Goal: Book appointment/travel/reservation

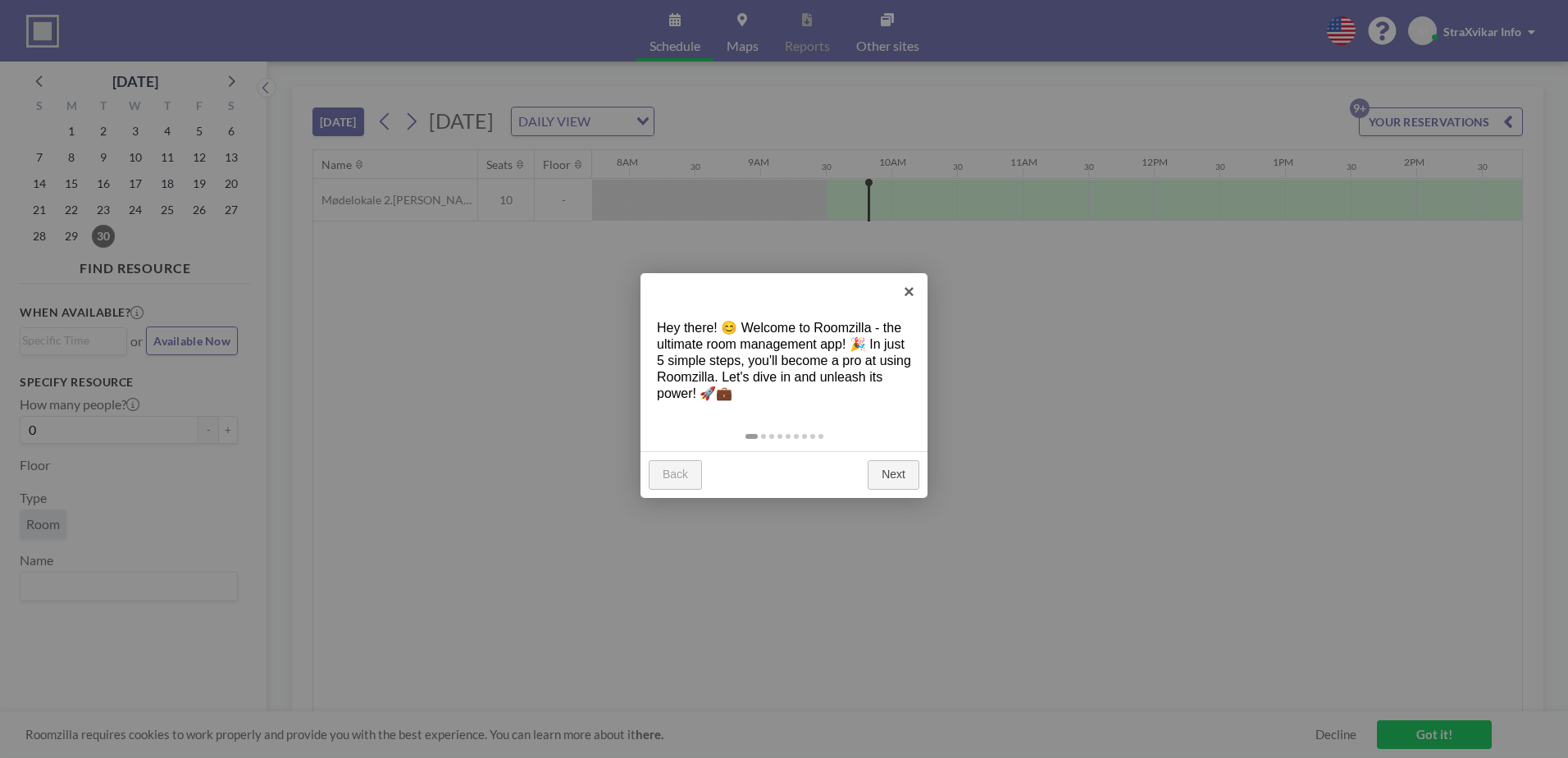
scroll to position [0, 1181]
click at [905, 289] on link "×" at bounding box center [909, 292] width 37 height 37
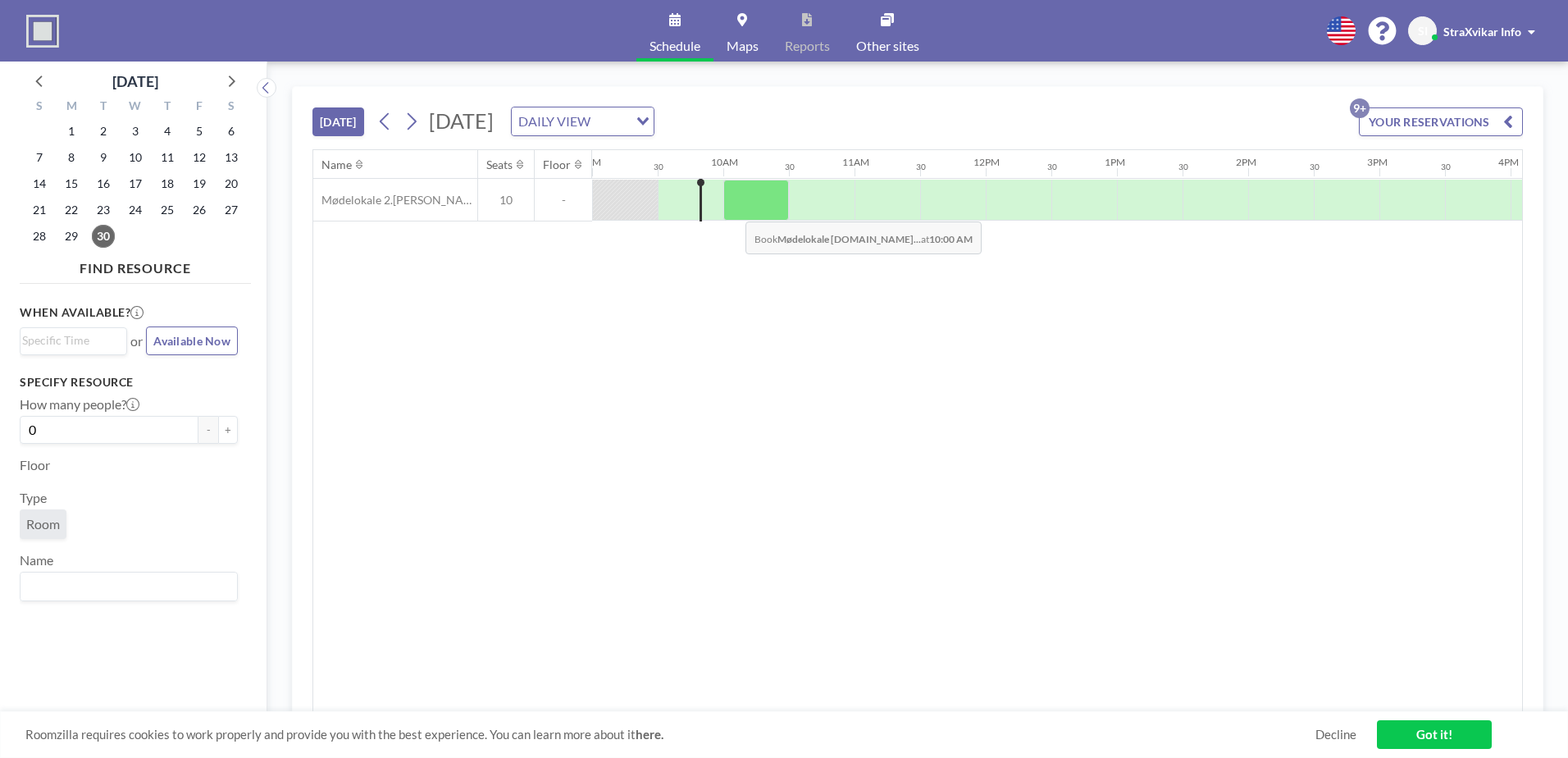
click at [732, 209] on div at bounding box center [756, 200] width 66 height 41
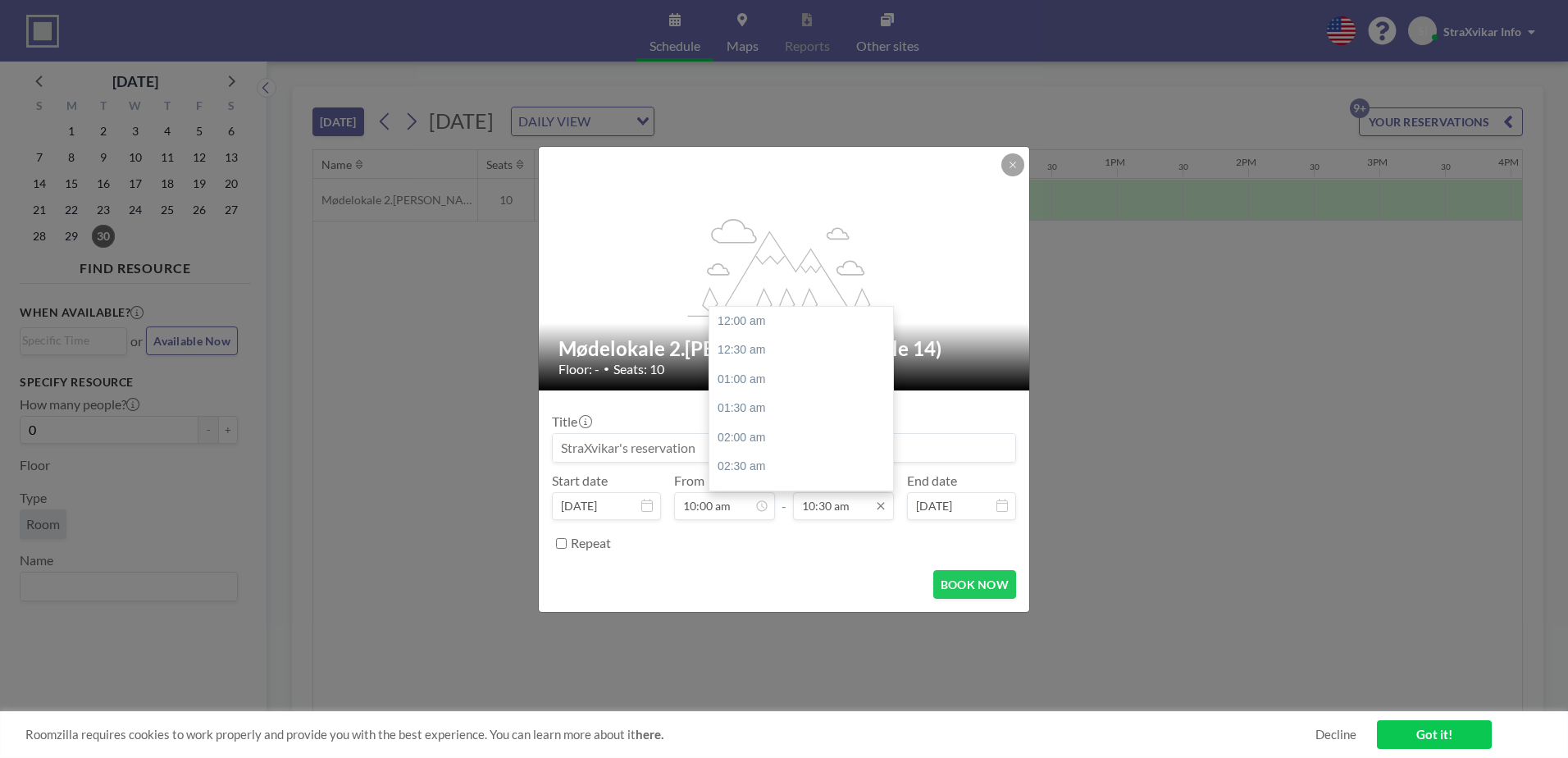
scroll to position [613, 0]
click at [851, 508] on input "10:30 am" at bounding box center [843, 507] width 101 height 28
click at [771, 355] on div "11:00 am" at bounding box center [805, 351] width 192 height 30
type input "11:00 am"
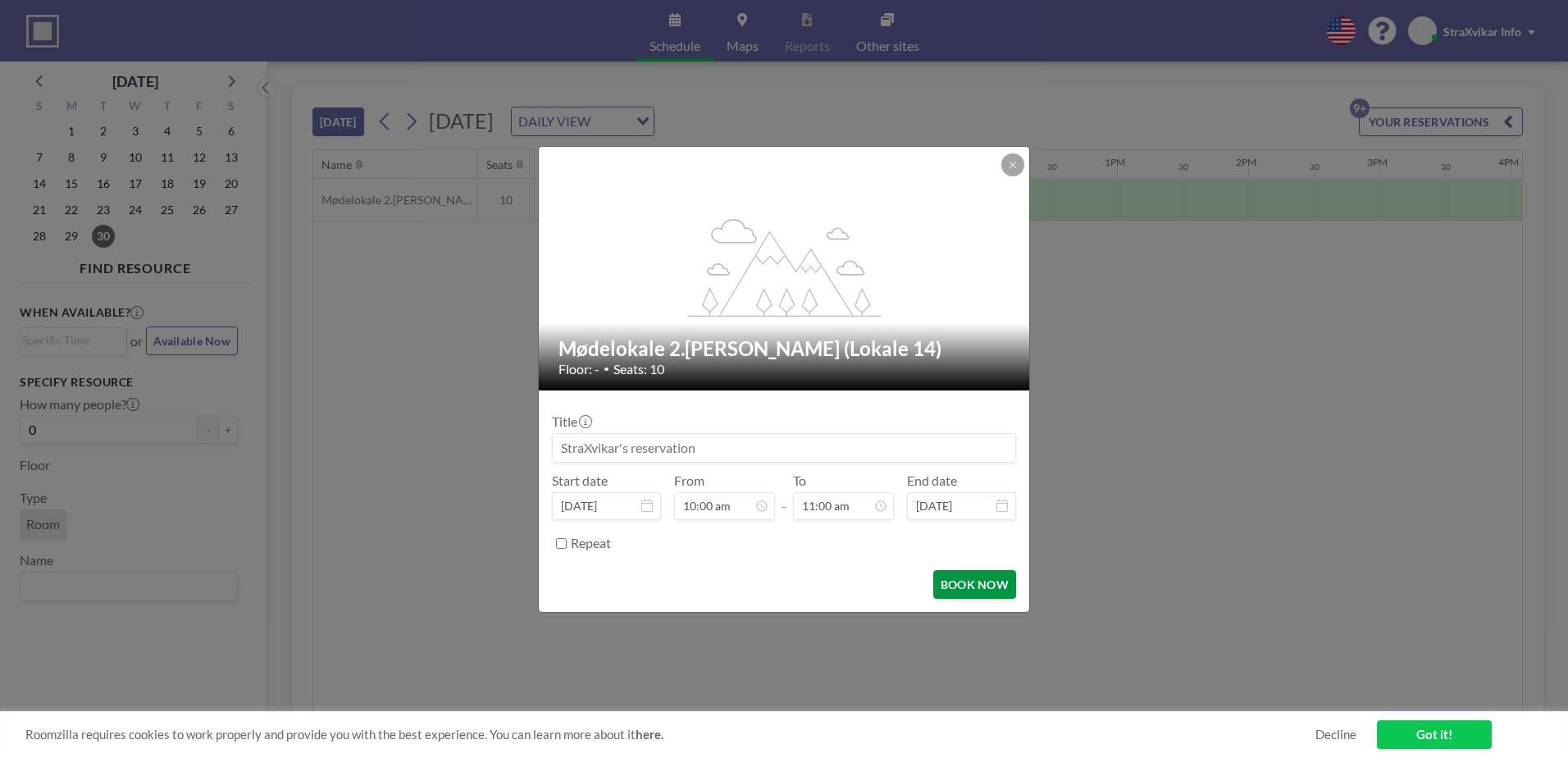
click at [968, 579] on button "BOOK NOW" at bounding box center [974, 584] width 83 height 29
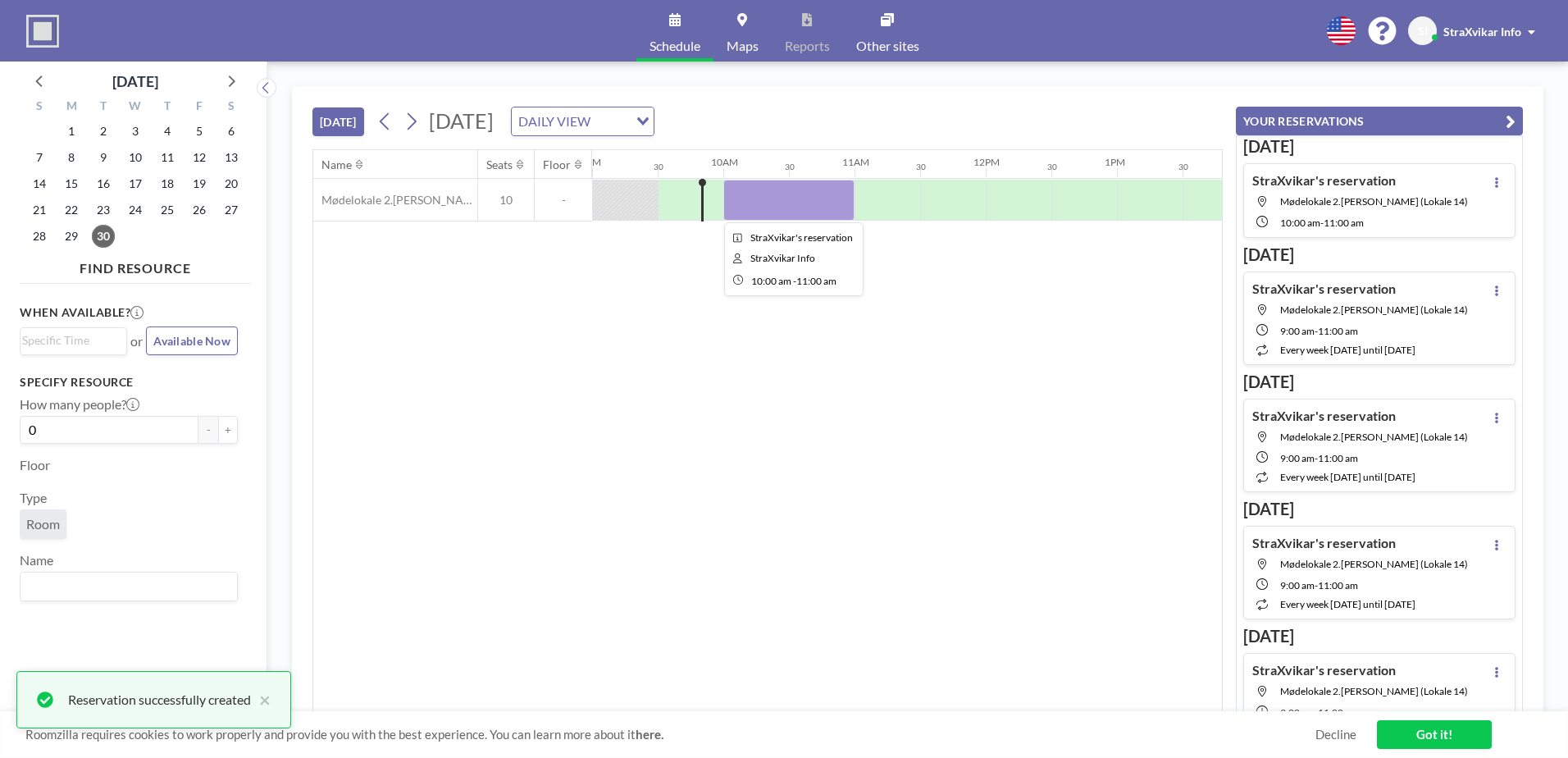
click at [837, 200] on div at bounding box center [789, 200] width 131 height 41
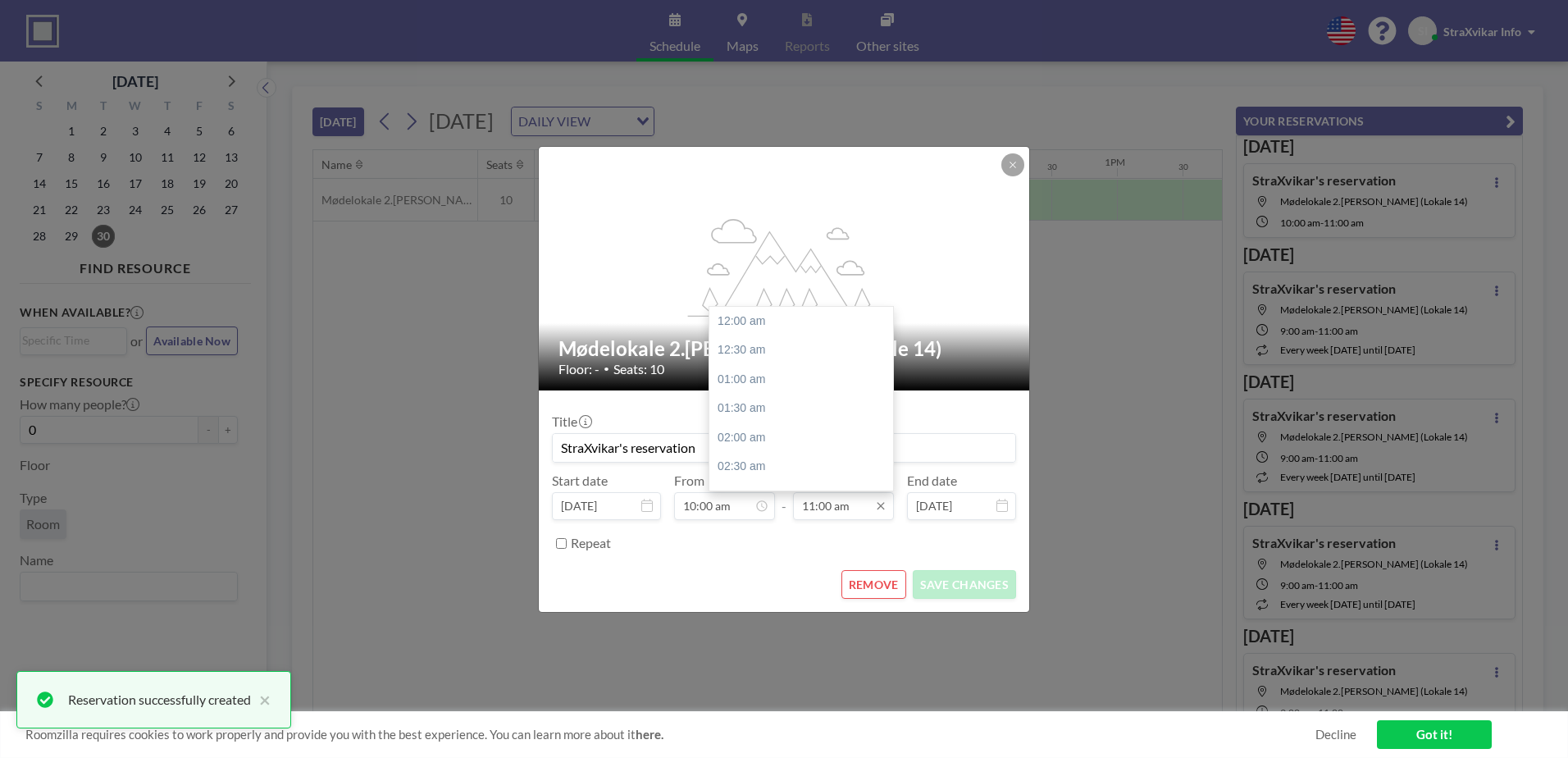
scroll to position [642, 0]
click at [858, 504] on input "11:00 am" at bounding box center [843, 507] width 101 height 28
click at [769, 350] on div "11:30 am" at bounding box center [805, 351] width 192 height 30
type input "11:30 am"
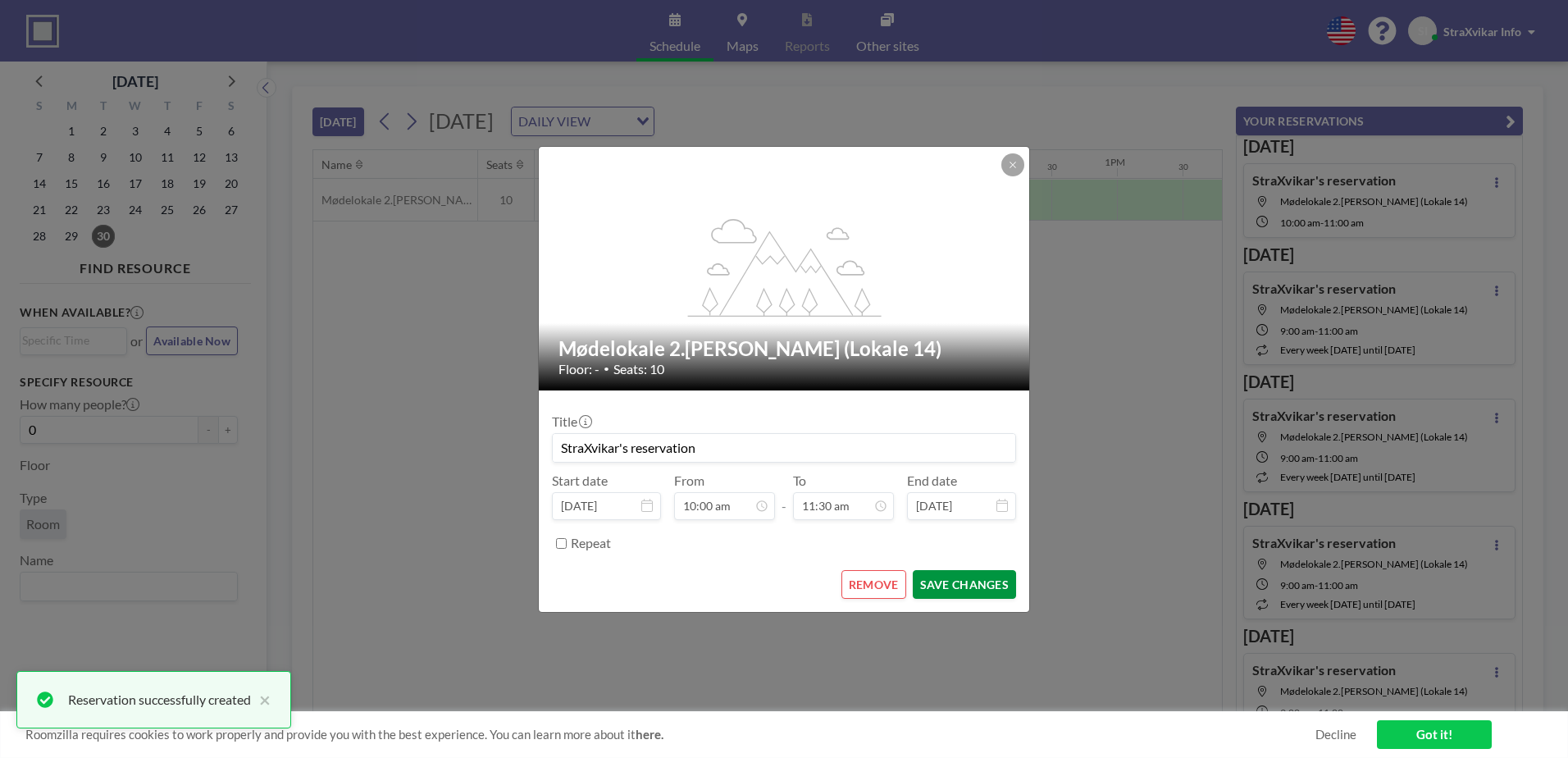
click at [933, 579] on button "SAVE CHANGES" at bounding box center [964, 584] width 103 height 29
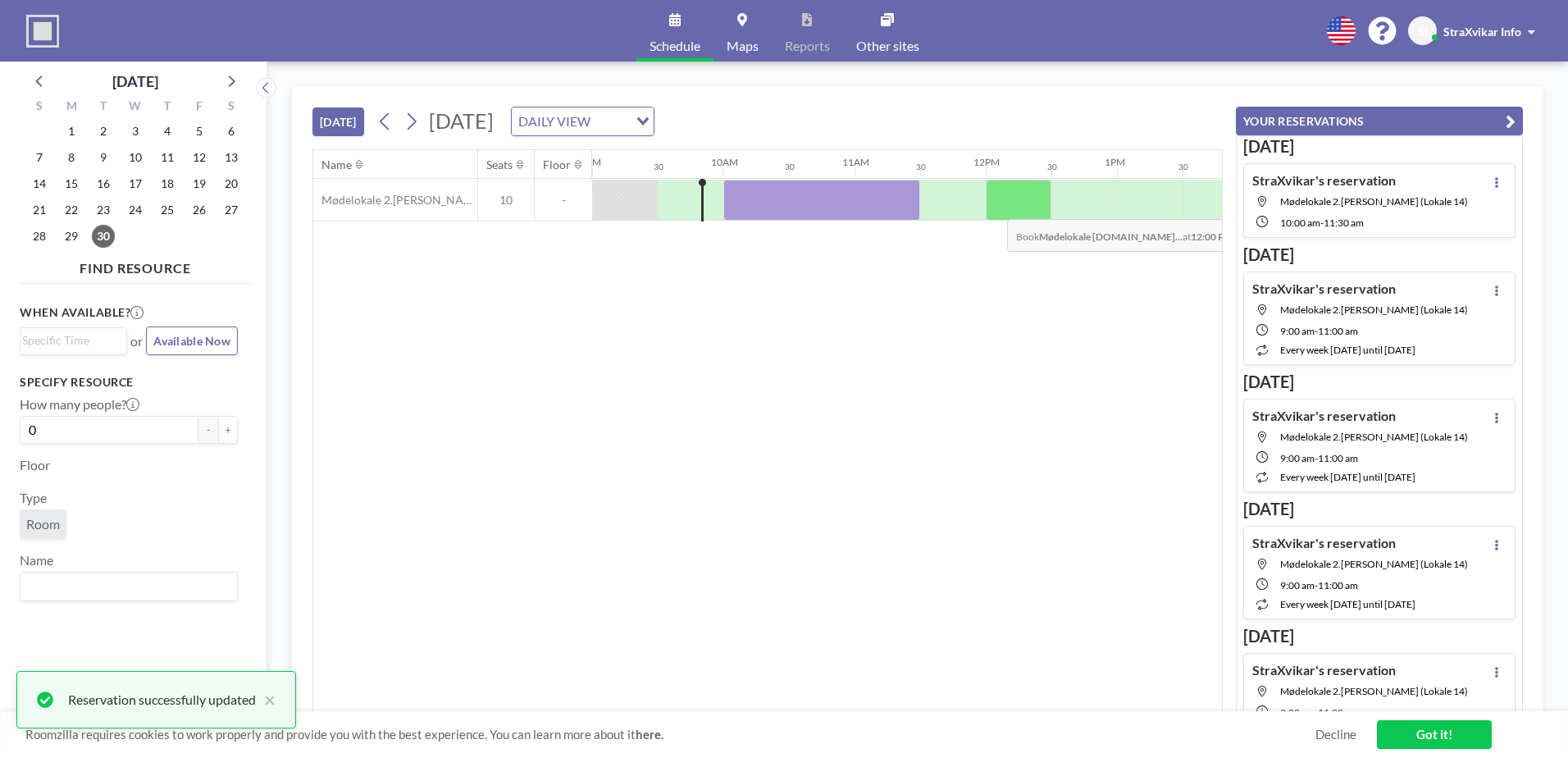
click at [993, 207] on div at bounding box center [1018, 200] width 66 height 41
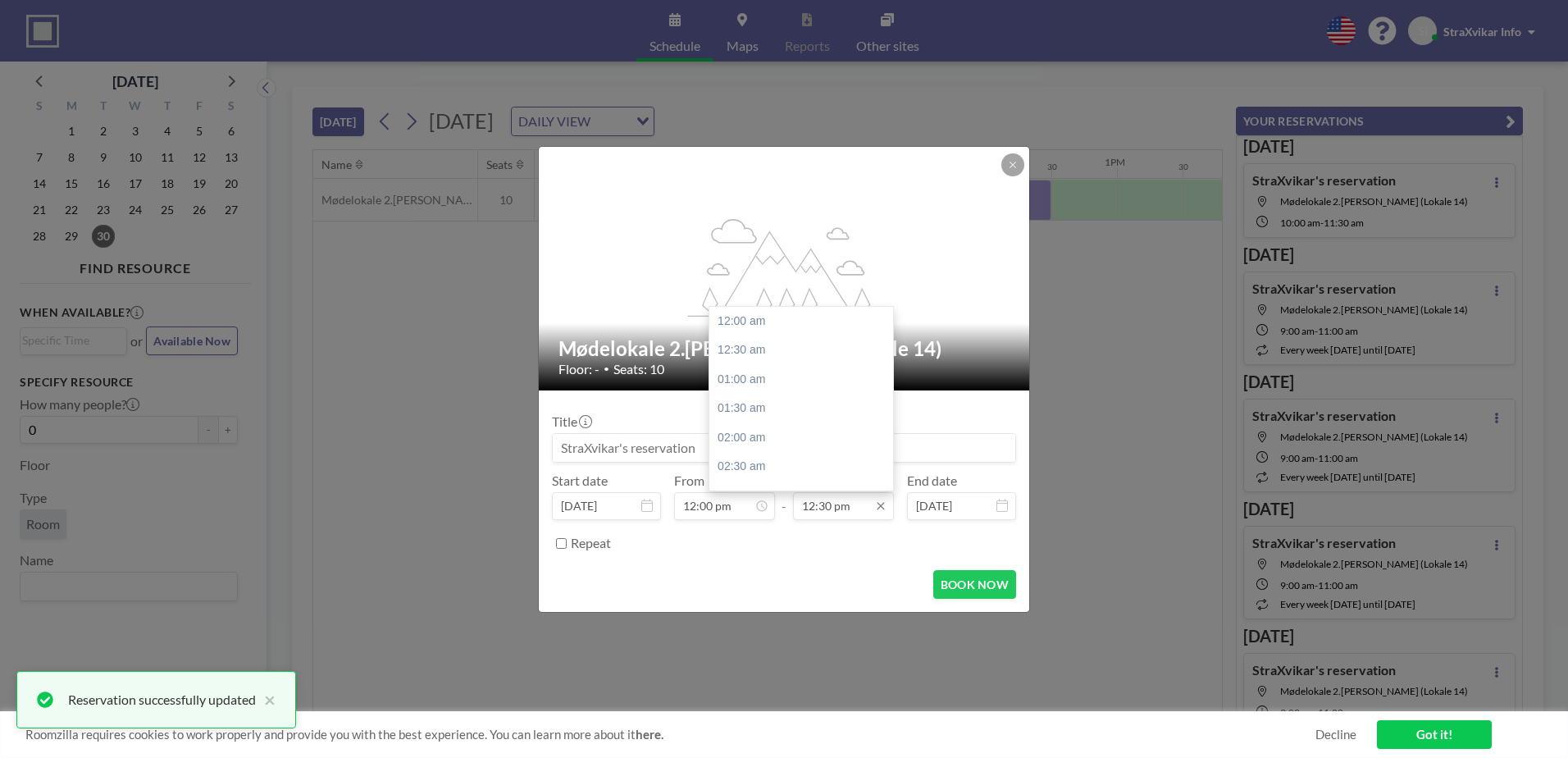
scroll to position [730, 0]
click at [830, 509] on input "12:30 pm" at bounding box center [843, 507] width 101 height 28
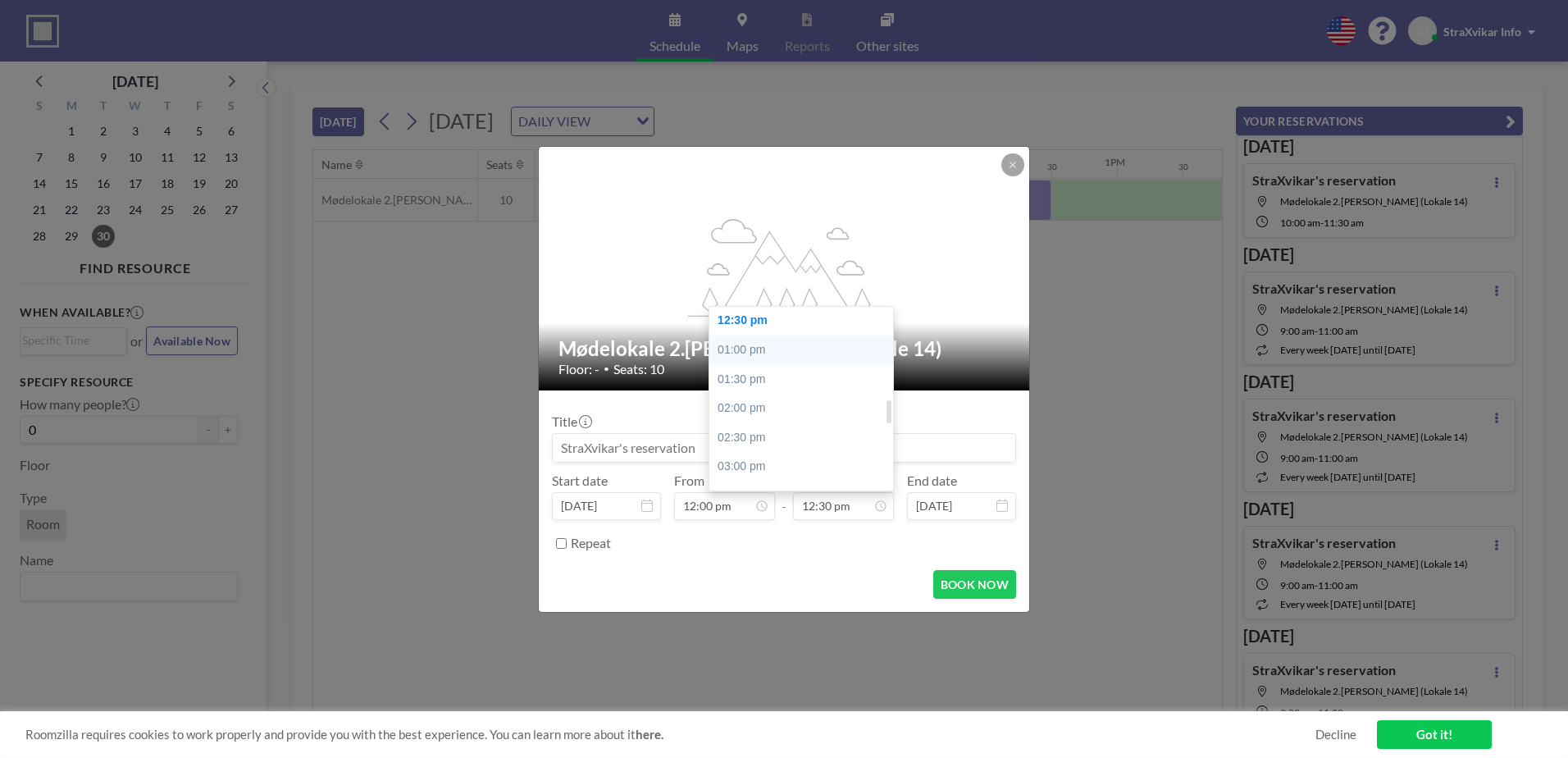
click at [789, 357] on div "01:00 pm" at bounding box center [805, 351] width 192 height 30
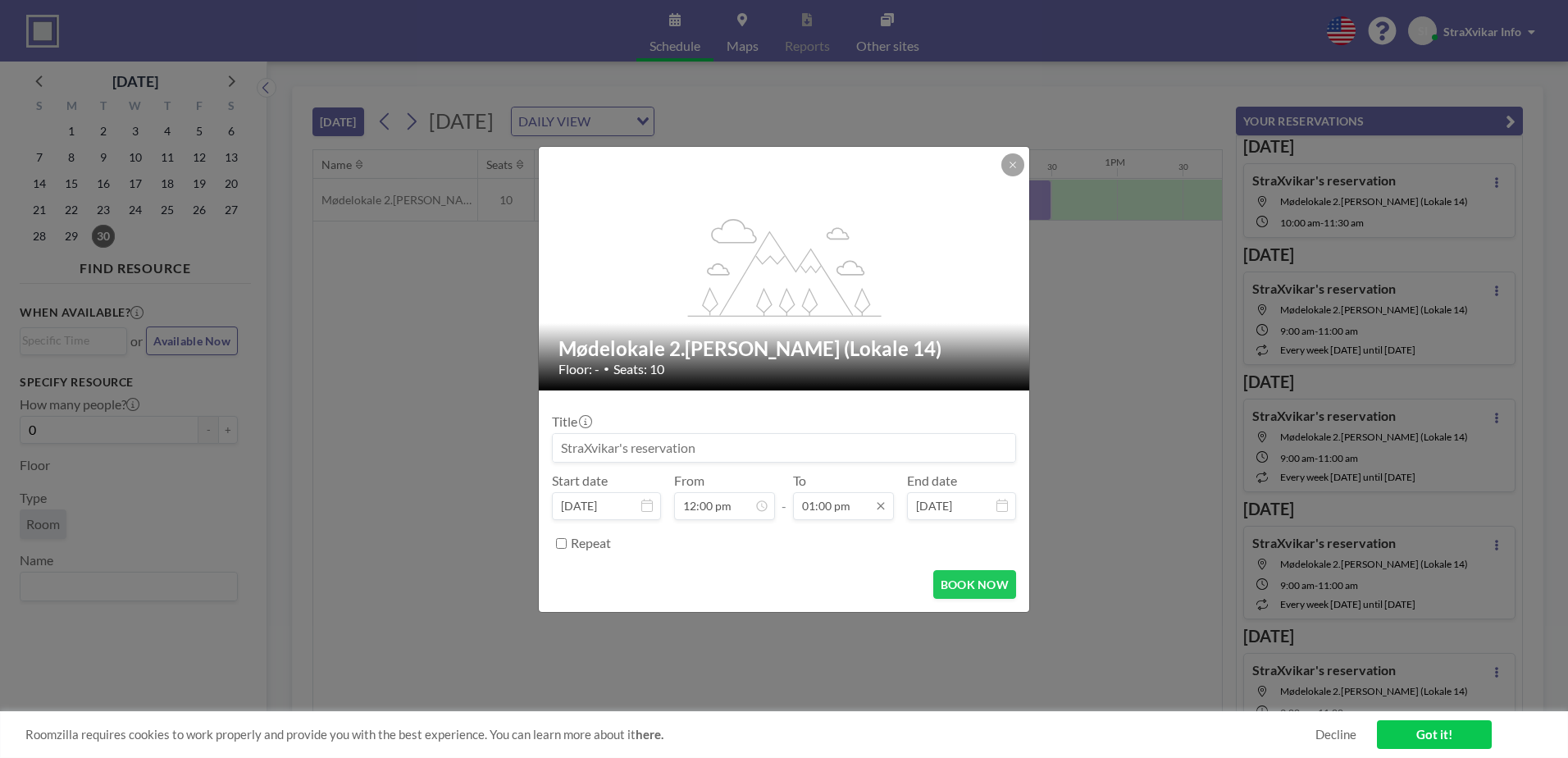
click at [853, 504] on input "01:00 pm" at bounding box center [843, 507] width 101 height 28
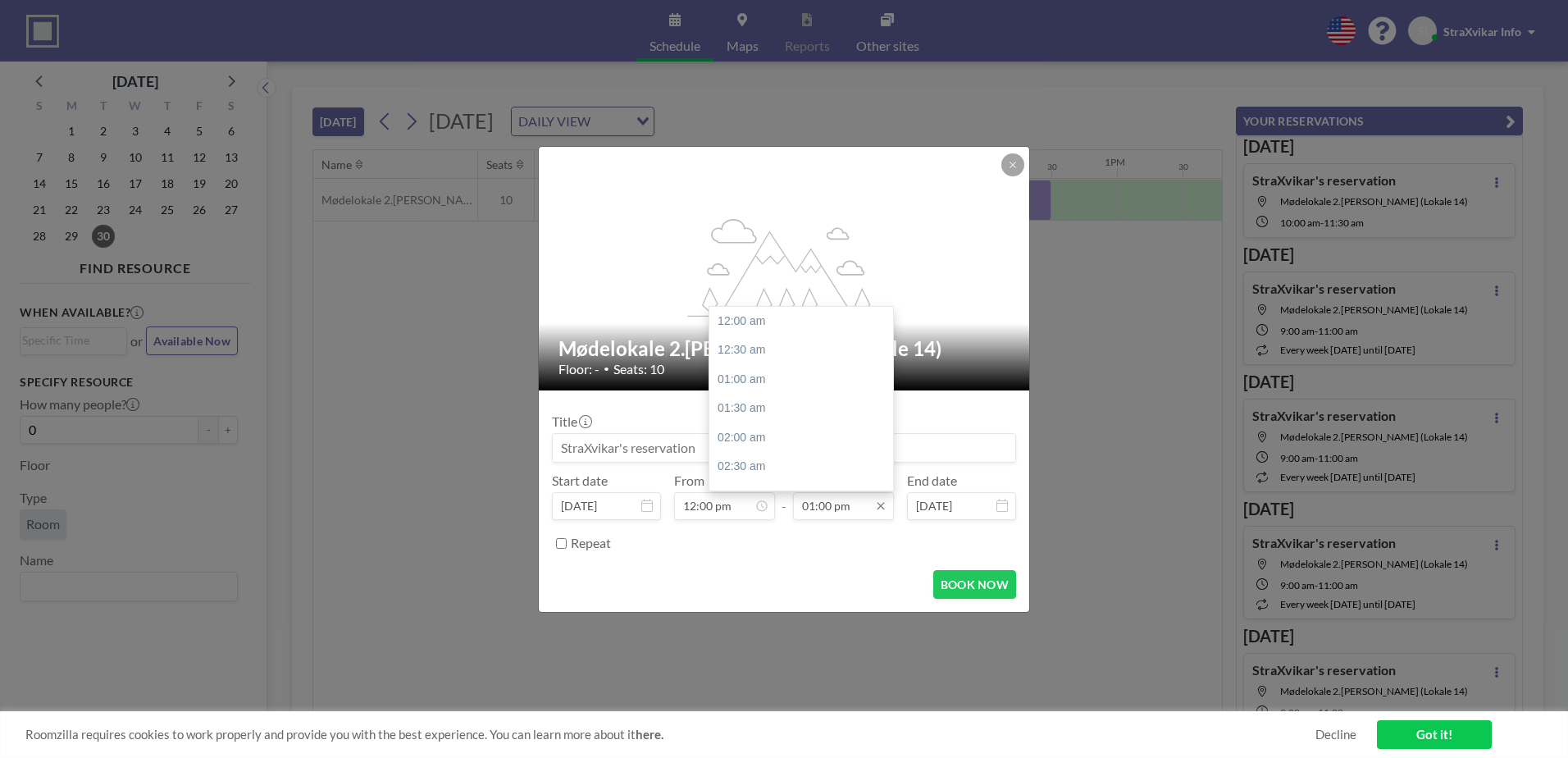
scroll to position [759, 0]
click at [788, 359] on div "01:30 pm" at bounding box center [805, 351] width 192 height 30
type input "01:30 pm"
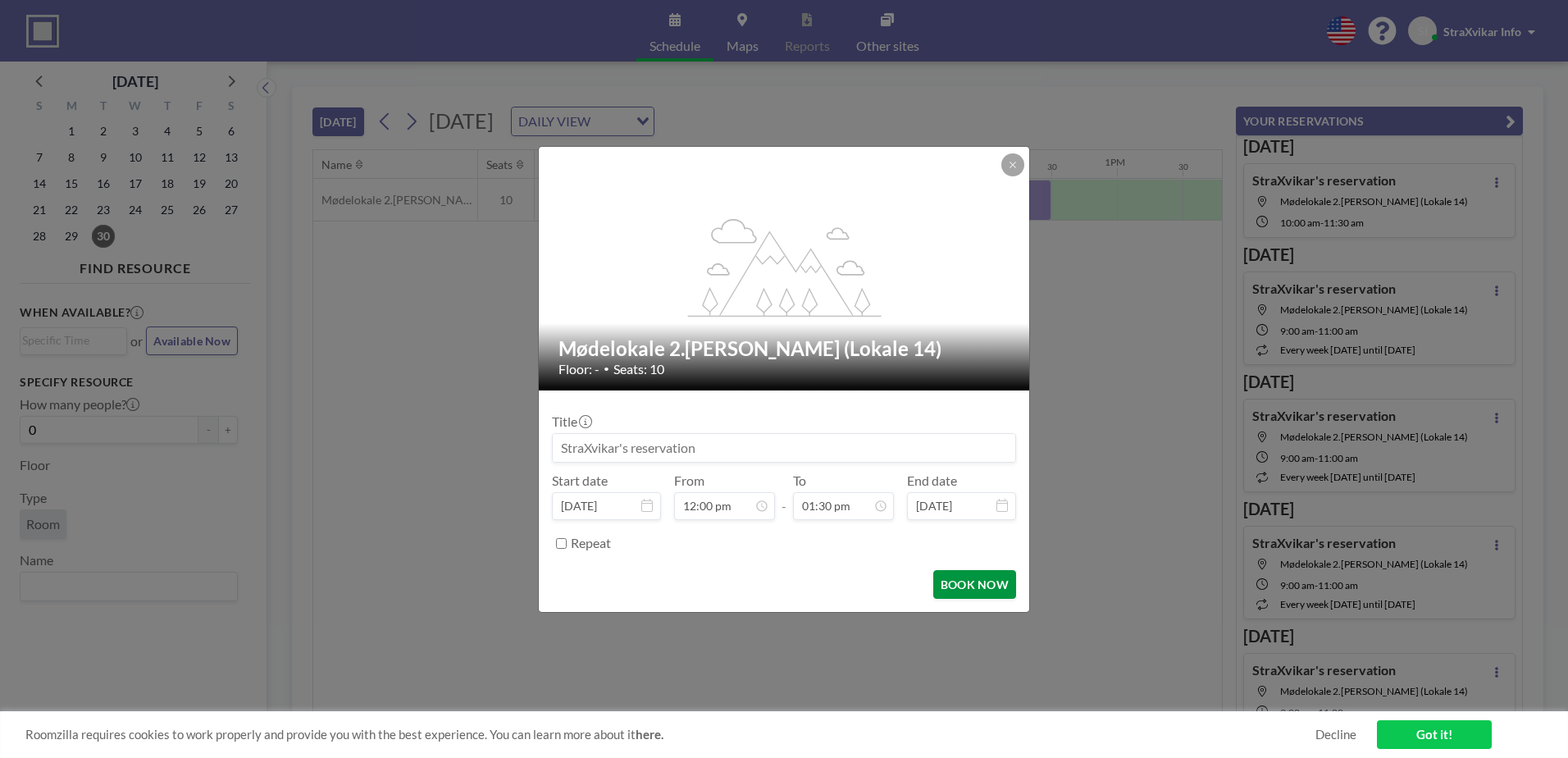
click at [980, 579] on button "BOOK NOW" at bounding box center [974, 584] width 83 height 29
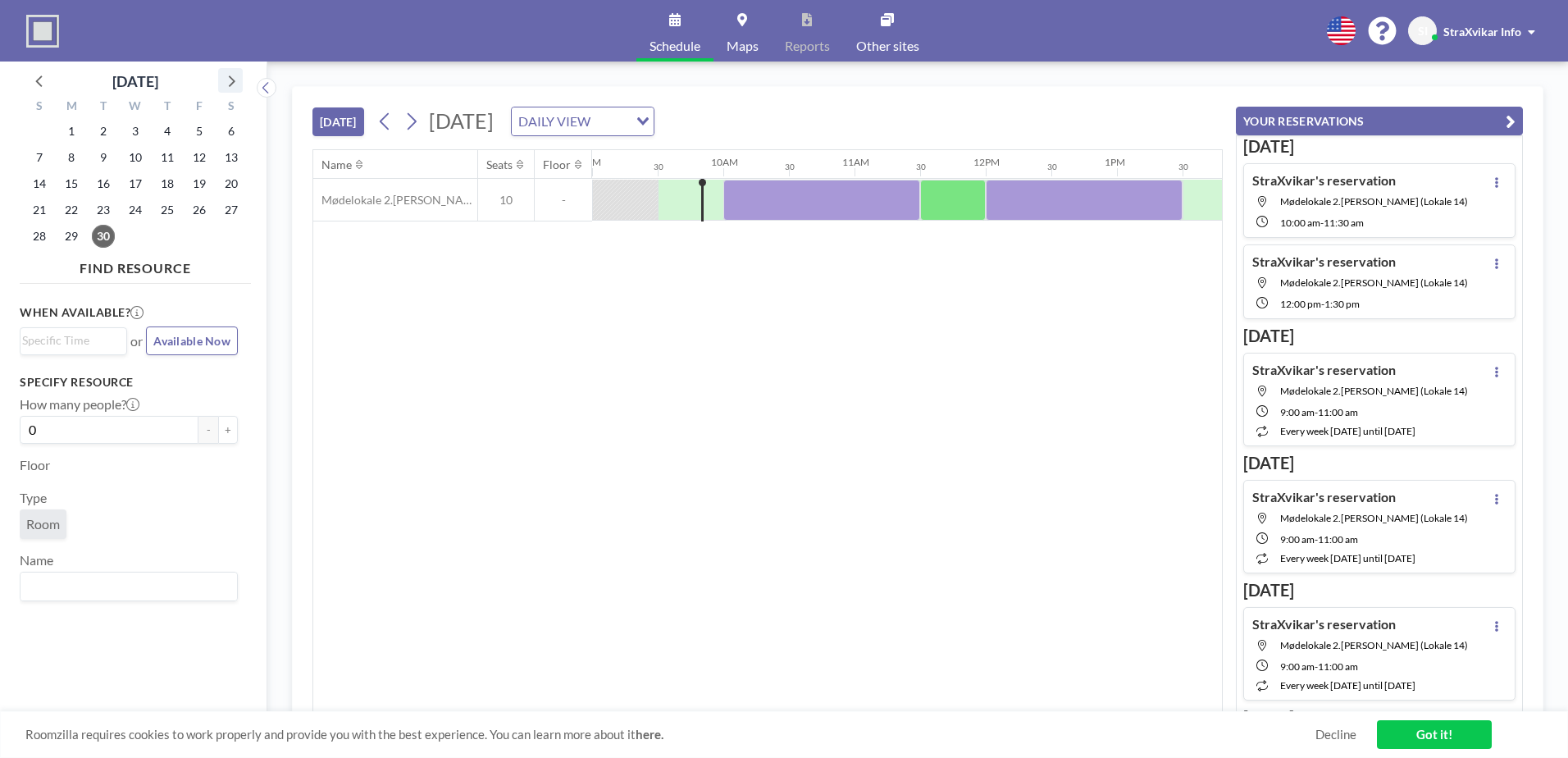
click at [233, 83] on icon at bounding box center [231, 81] width 6 height 11
click at [39, 159] on span "5" at bounding box center [39, 158] width 23 height 23
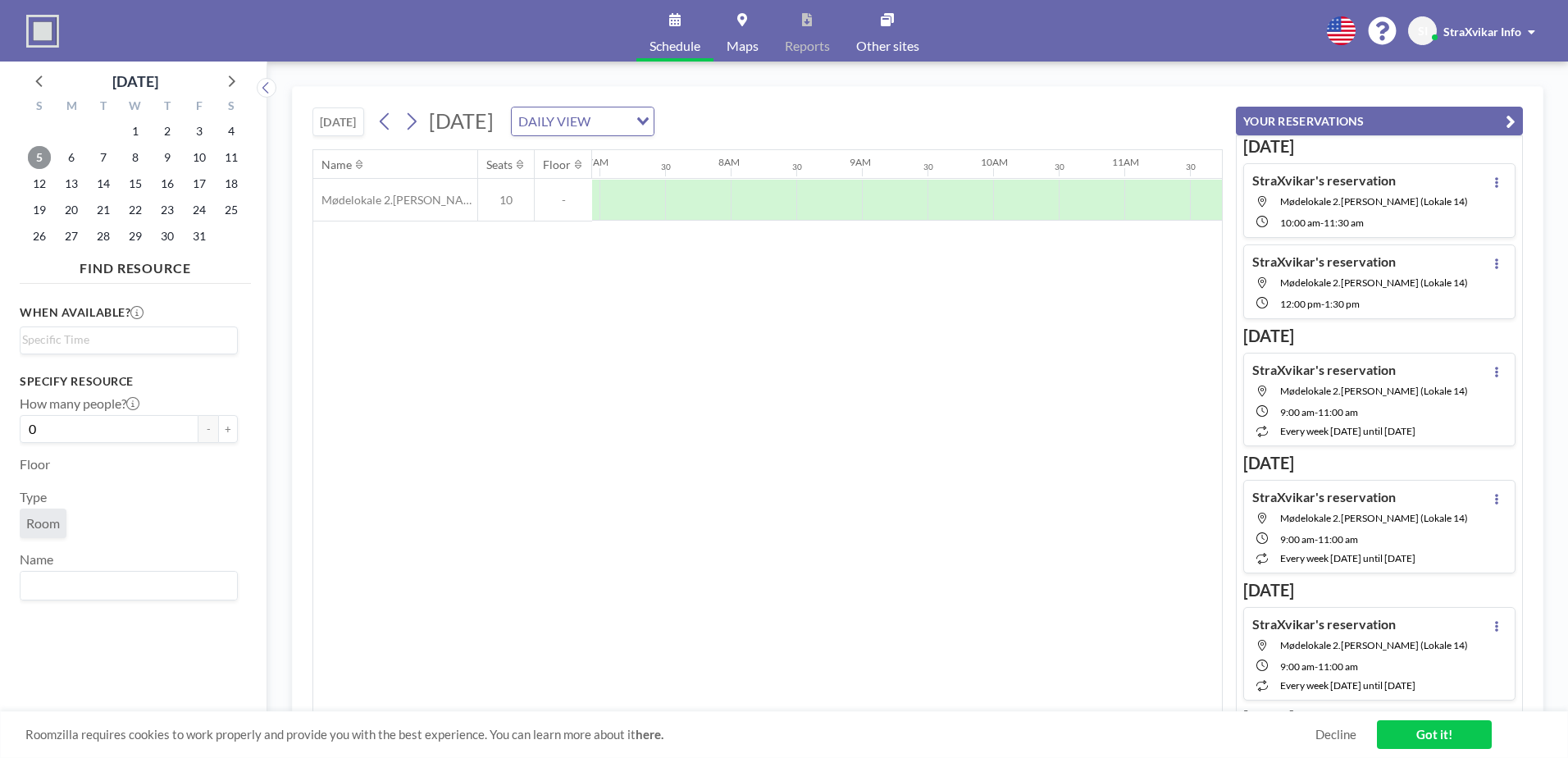
scroll to position [0, 984]
click at [32, 87] on icon at bounding box center [40, 81] width 21 height 21
click at [229, 88] on icon at bounding box center [230, 81] width 21 height 21
click at [46, 88] on icon at bounding box center [40, 81] width 21 height 21
click at [242, 80] on div at bounding box center [230, 81] width 25 height 25
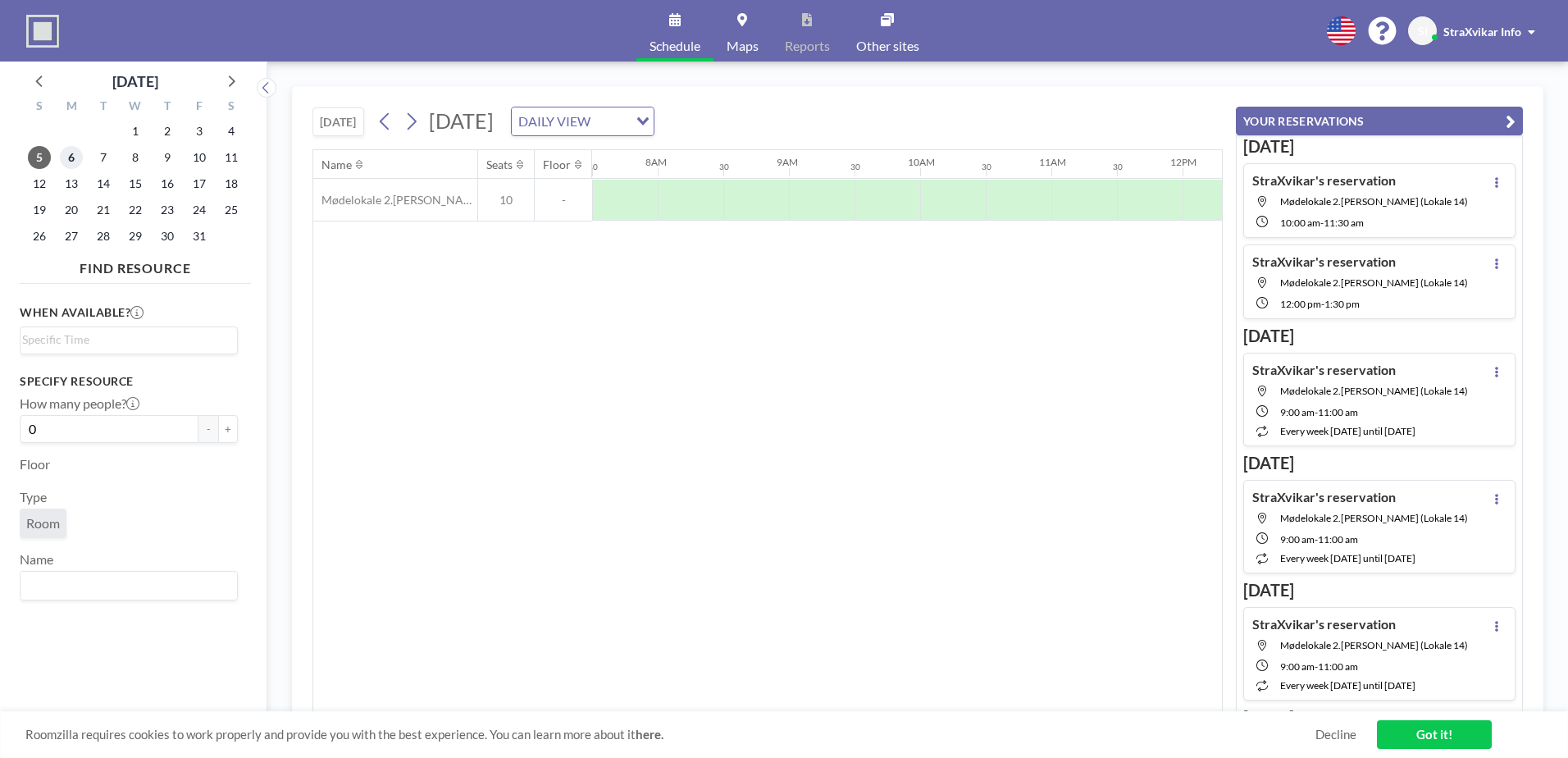
click at [68, 155] on span "6" at bounding box center [71, 158] width 23 height 23
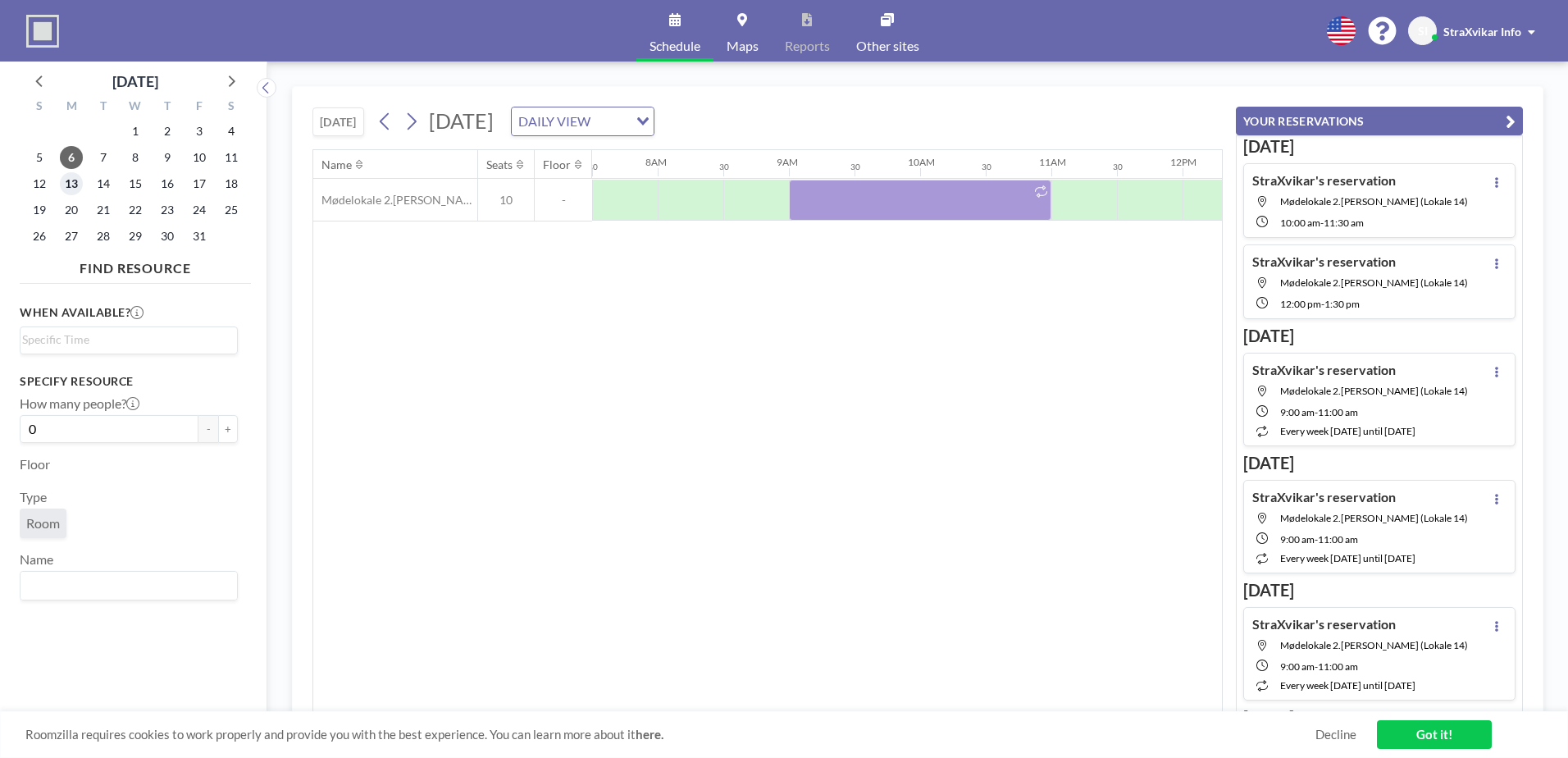
click at [79, 188] on span "13" at bounding box center [71, 184] width 23 height 23
